Goal: Transaction & Acquisition: Purchase product/service

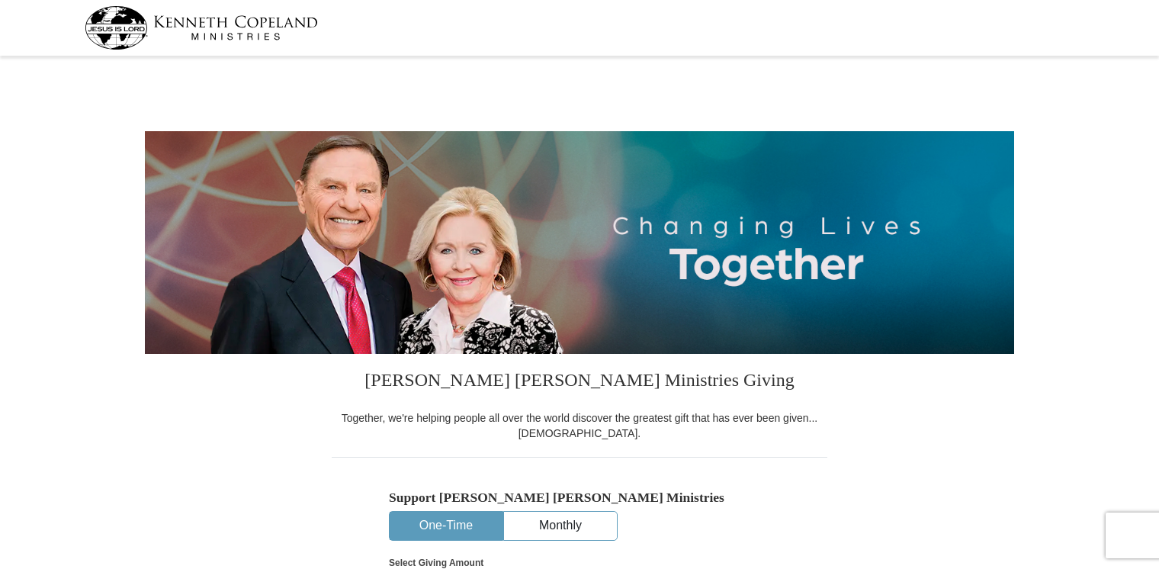
select select "FL"
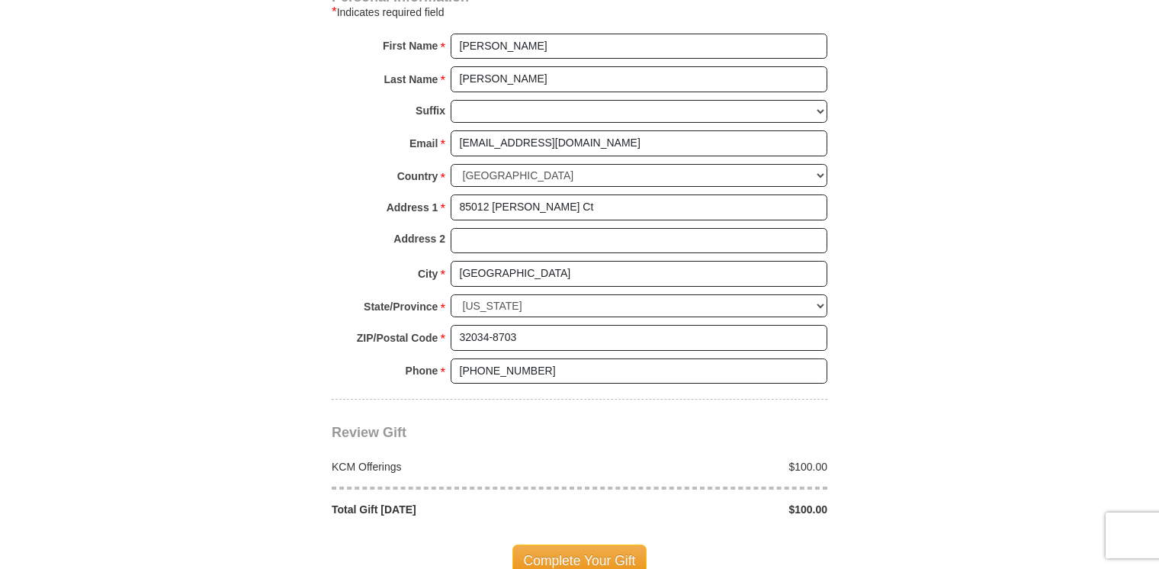
scroll to position [1067, 0]
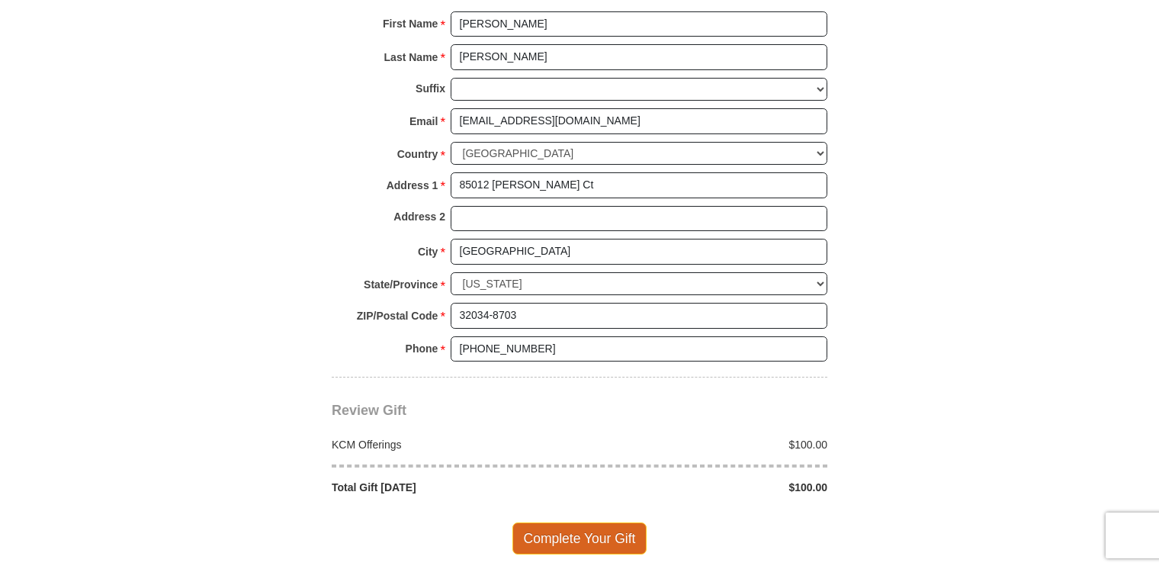
click at [576, 533] on span "Complete Your Gift" at bounding box center [579, 538] width 135 height 32
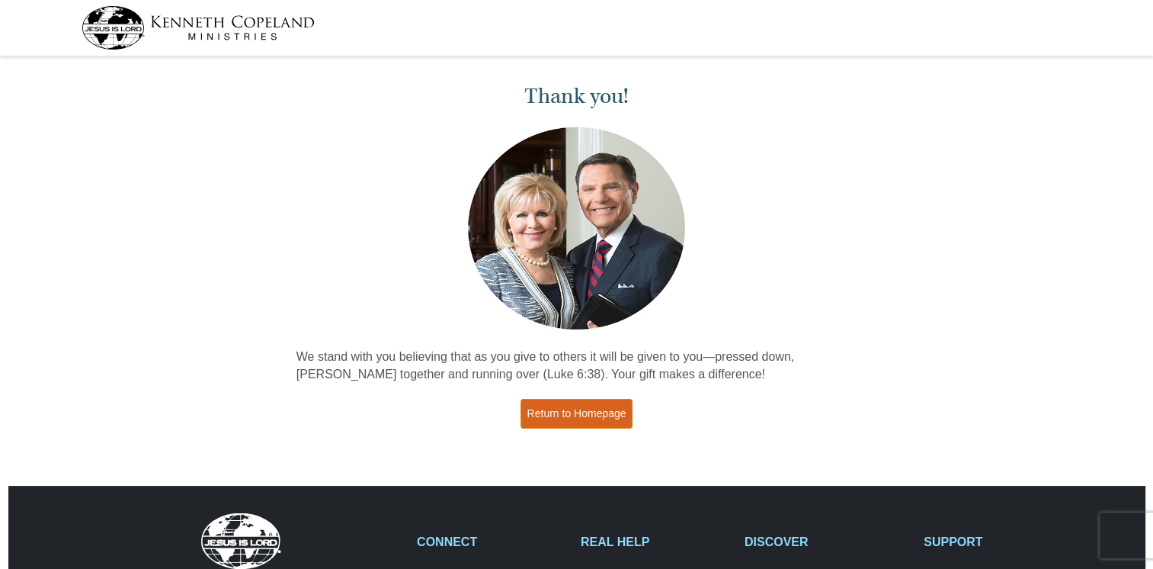
click at [585, 409] on link "Return to Homepage" at bounding box center [577, 414] width 113 height 30
